Goal: Information Seeking & Learning: Learn about a topic

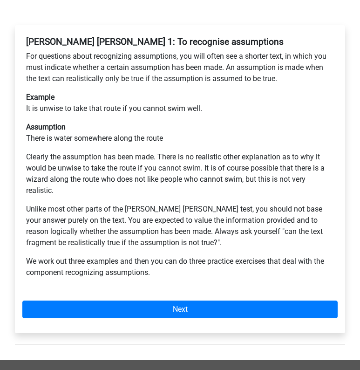
scroll to position [163, 0]
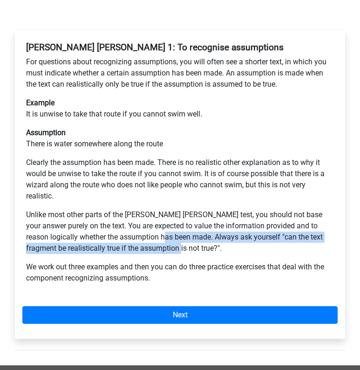
drag, startPoint x: 146, startPoint y: 252, endPoint x: 135, endPoint y: 237, distance: 18.6
click at [134, 237] on p "Unlike most other parts of the Watson Glaser test, you should not base your ans…" at bounding box center [180, 231] width 308 height 45
copy p "Always ask yourself "can the text fragment be realistically true if the assumpt…"
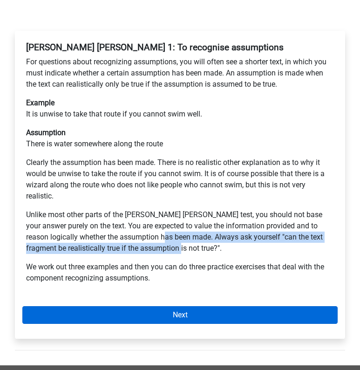
click at [124, 316] on link "Next" at bounding box center [179, 315] width 315 height 18
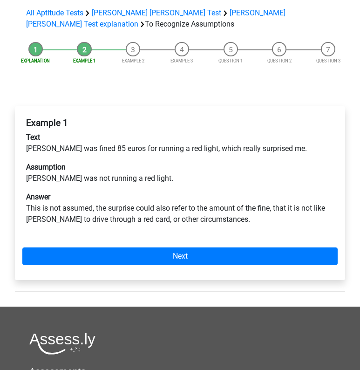
scroll to position [83, 0]
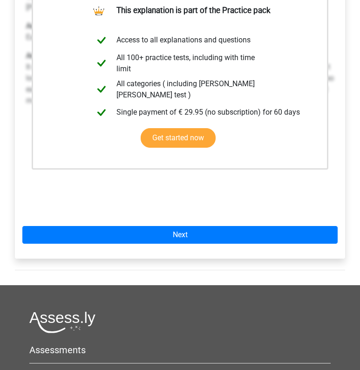
scroll to position [235, 0]
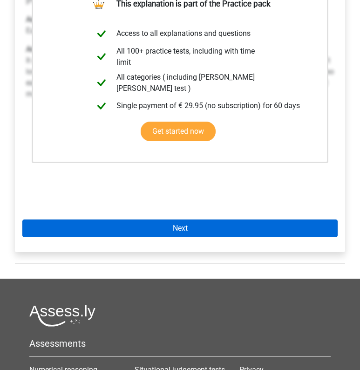
click at [194, 228] on link "Next" at bounding box center [179, 228] width 315 height 18
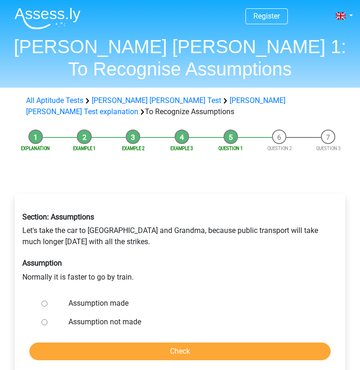
click at [124, 319] on label "Assumption not made" at bounding box center [191, 321] width 247 height 11
click at [48, 319] on input "Assumption not made" at bounding box center [44, 322] width 6 height 6
radio input "true"
click at [135, 343] on input "Check" at bounding box center [179, 351] width 301 height 18
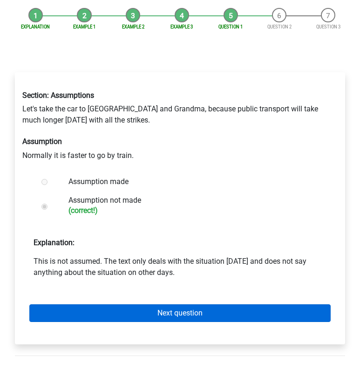
scroll to position [115, 0]
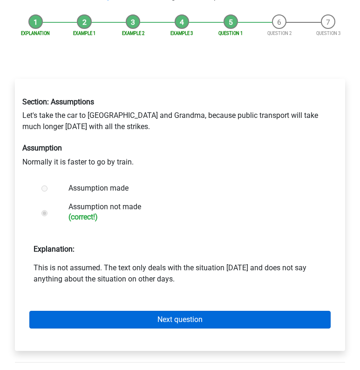
click at [153, 321] on link "Next question" at bounding box center [179, 320] width 301 height 18
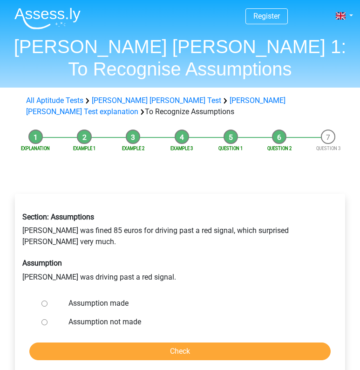
click at [132, 316] on label "Assumption not made" at bounding box center [191, 321] width 247 height 11
click at [48, 319] on input "Assumption not made" at bounding box center [44, 322] width 6 height 6
radio input "true"
click at [118, 298] on label "Assumption made" at bounding box center [191, 303] width 247 height 11
click at [48, 301] on input "Assumption made" at bounding box center [44, 304] width 6 height 6
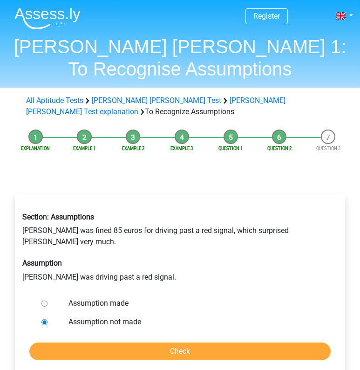
radio input "true"
click at [116, 342] on input "Check" at bounding box center [179, 351] width 301 height 18
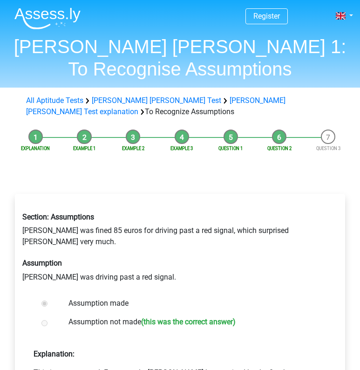
click at [97, 313] on div "Assumption not made (this was the correct answer)" at bounding box center [191, 323] width 261 height 21
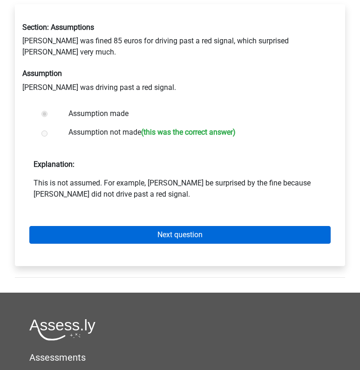
scroll to position [187, 0]
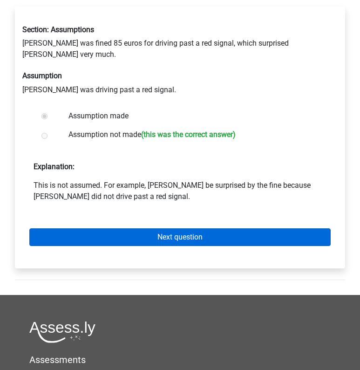
click at [171, 228] on link "Next question" at bounding box center [179, 237] width 301 height 18
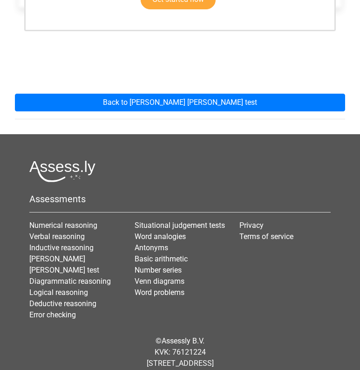
scroll to position [338, 0]
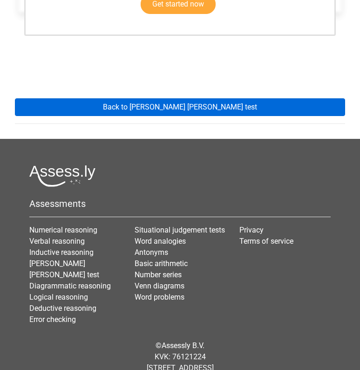
click at [260, 105] on link "Back to watson glaser test" at bounding box center [180, 107] width 330 height 18
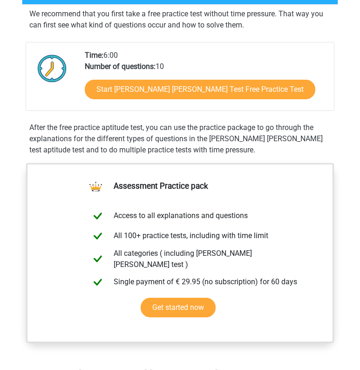
scroll to position [180, 0]
